Goal: Find specific page/section: Find specific page/section

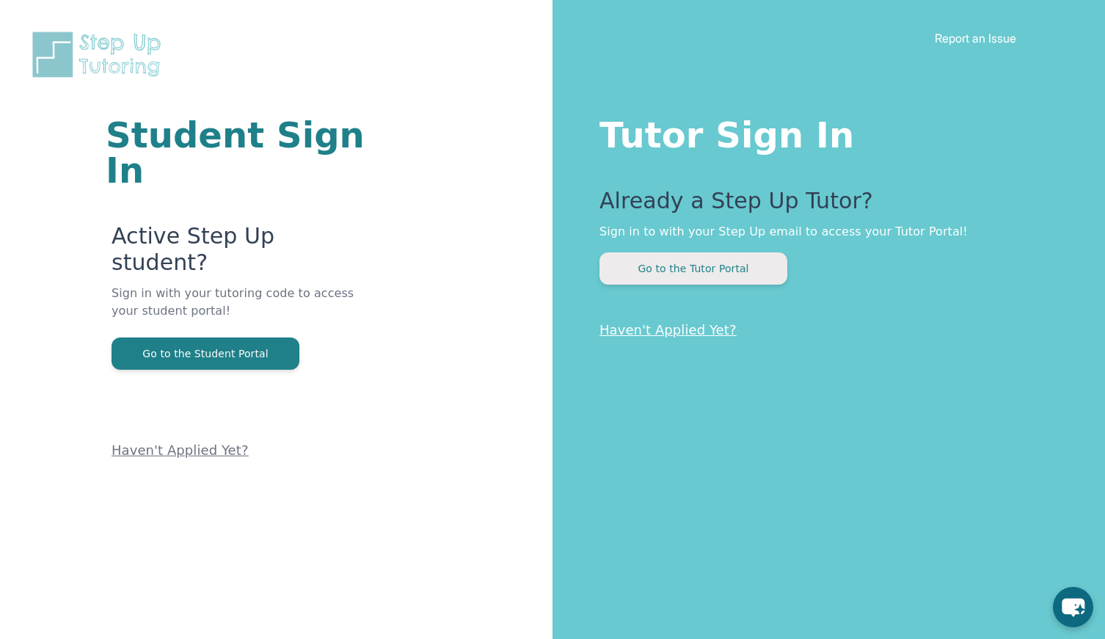
click at [727, 263] on button "Go to the Tutor Portal" at bounding box center [693, 268] width 188 height 32
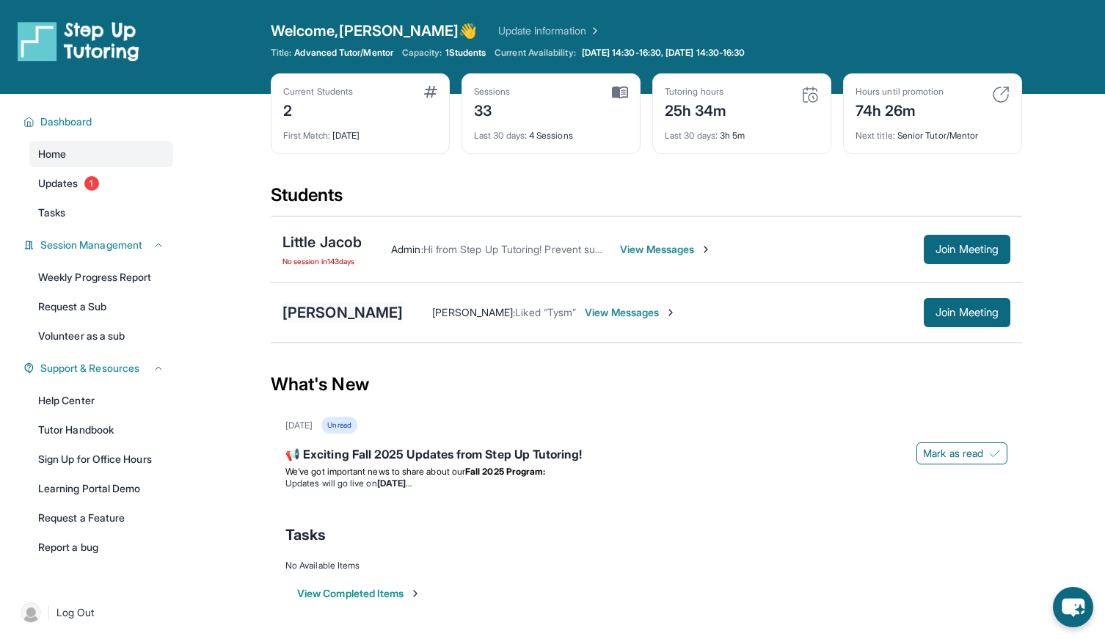
click at [321, 318] on div "[PERSON_NAME]" at bounding box center [342, 312] width 120 height 21
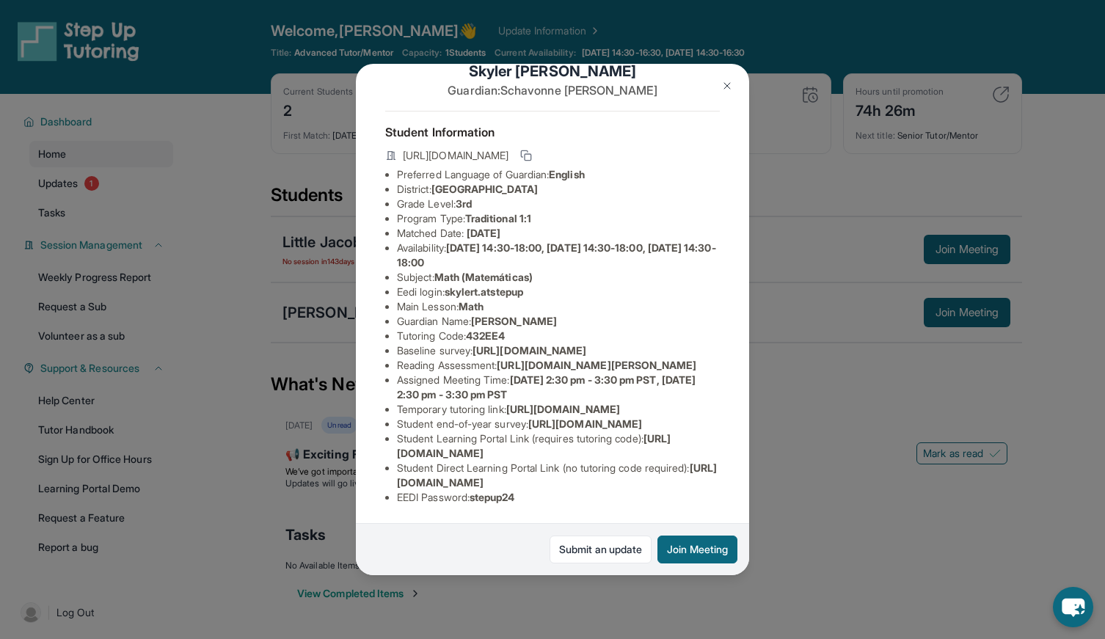
scroll to position [216, 0]
click at [459, 437] on span "[URL][DOMAIN_NAME]" at bounding box center [534, 445] width 274 height 27
click at [478, 461] on li "Student Direct Learning Portal Link (no tutoring code required) : [URL][DOMAIN_…" at bounding box center [558, 475] width 323 height 29
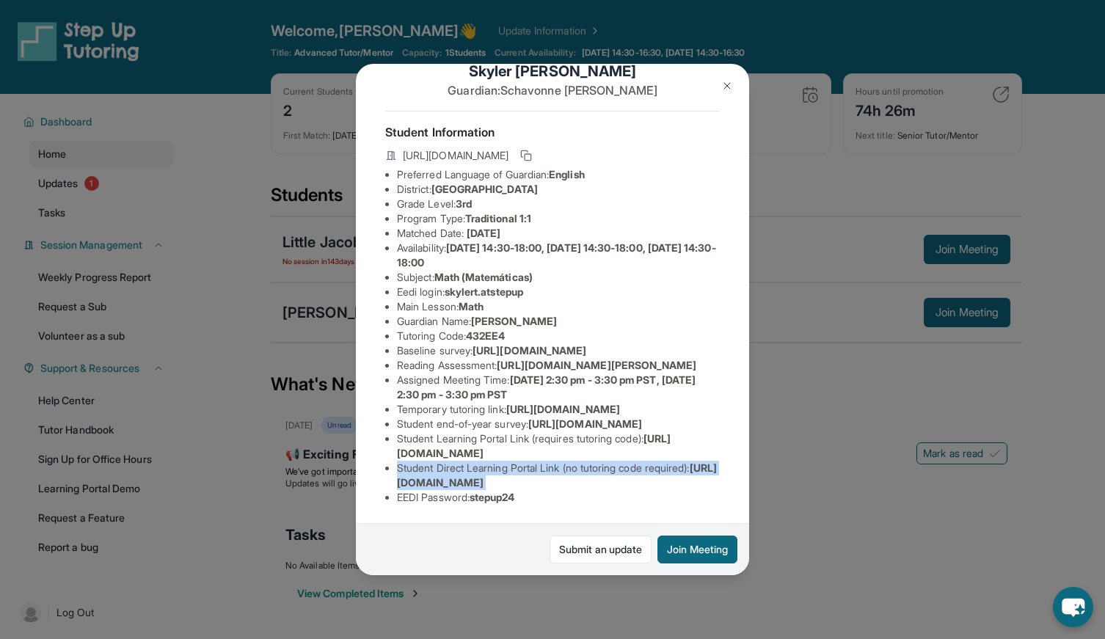
click at [479, 461] on li "Student Direct Learning Portal Link (no tutoring code required) : [URL][DOMAIN_…" at bounding box center [558, 475] width 323 height 29
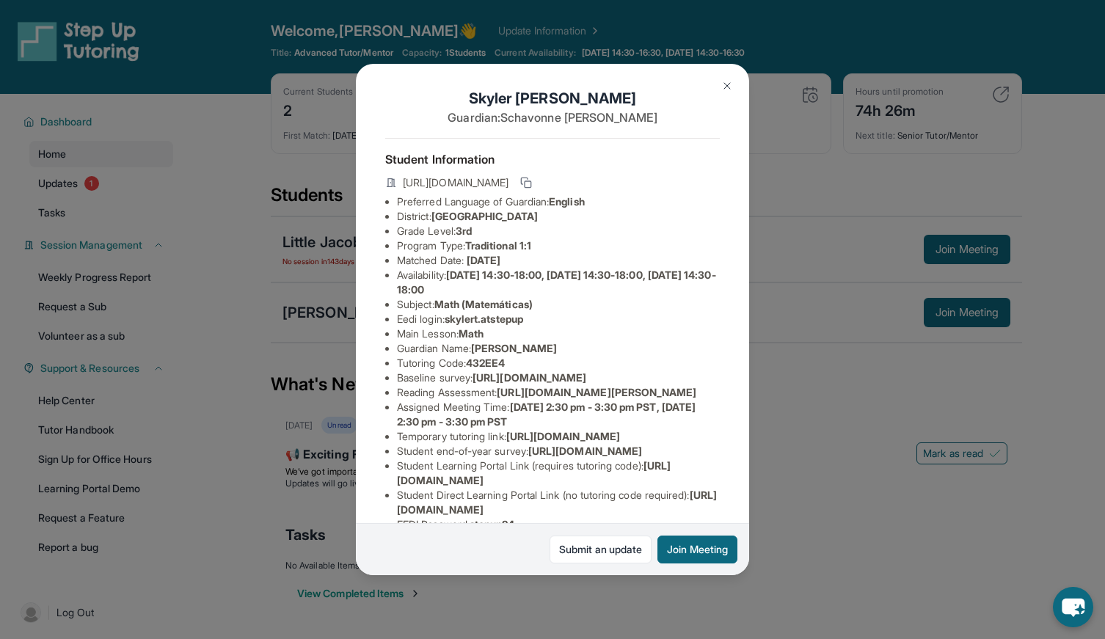
scroll to position [0, 0]
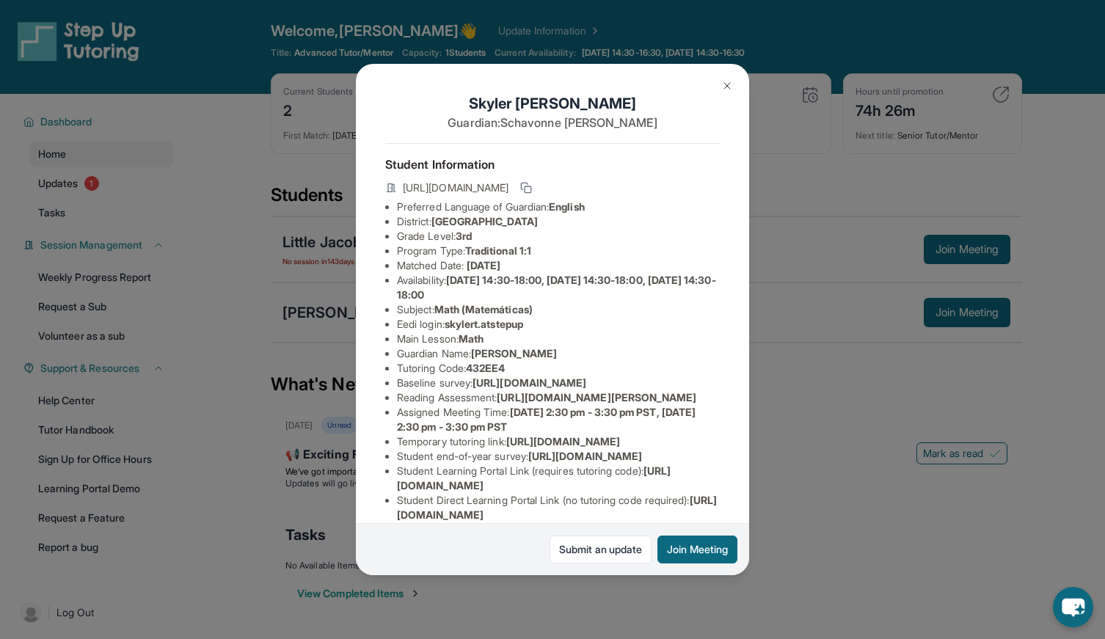
click at [722, 89] on img at bounding box center [727, 86] width 12 height 12
